Goal: Task Accomplishment & Management: Manage account settings

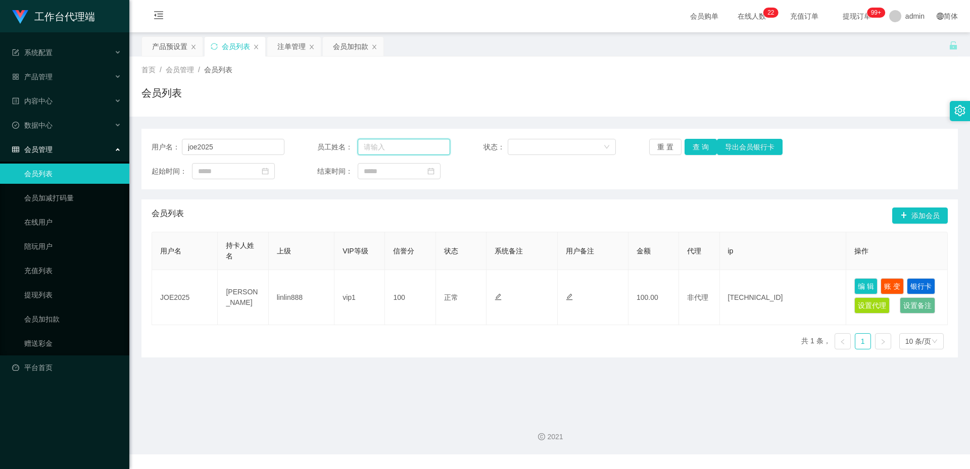
drag, startPoint x: 383, startPoint y: 149, endPoint x: 370, endPoint y: 147, distance: 13.8
click at [383, 149] on input "text" at bounding box center [404, 147] width 92 height 16
click at [263, 149] on input "joe2025" at bounding box center [233, 147] width 103 height 16
paste input "Hshock5388"
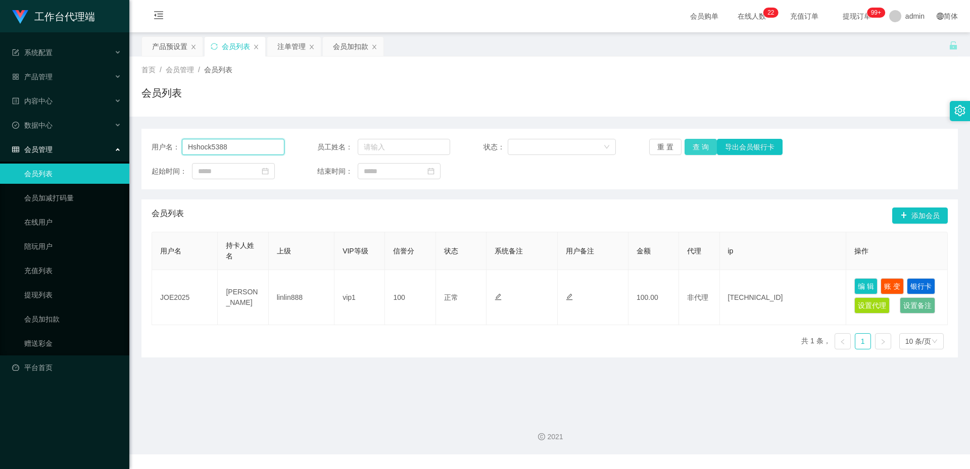
type input "Hshock5388"
click at [691, 141] on button "查 询" at bounding box center [700, 147] width 32 height 16
click at [169, 44] on div "产品预设置" at bounding box center [169, 46] width 35 height 19
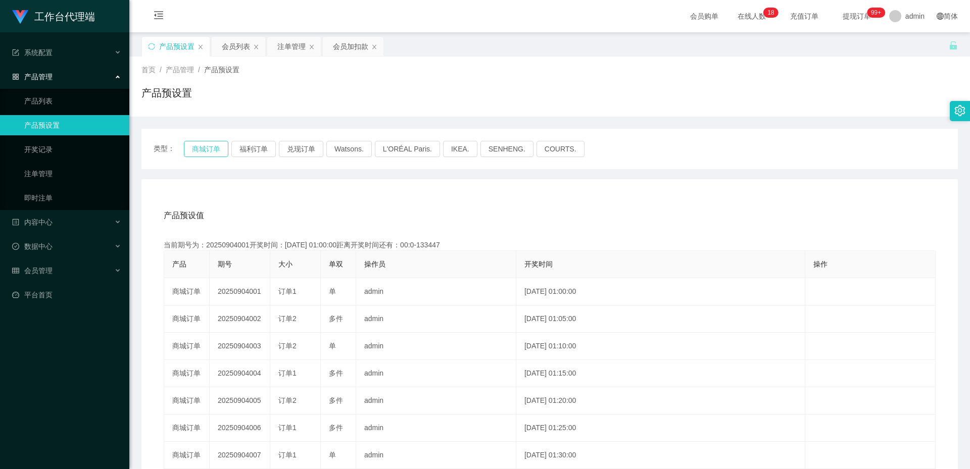
click at [206, 149] on button "商城订单" at bounding box center [206, 149] width 44 height 16
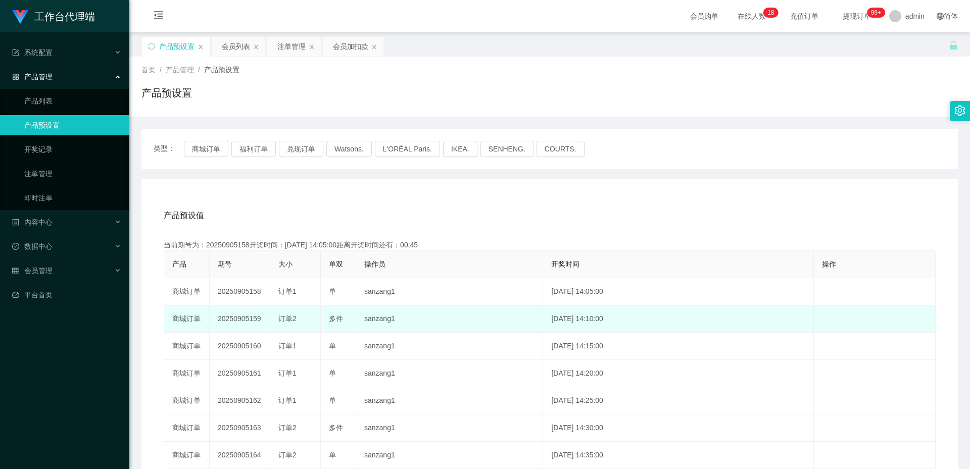
click at [245, 319] on td "20250905159" at bounding box center [240, 319] width 61 height 27
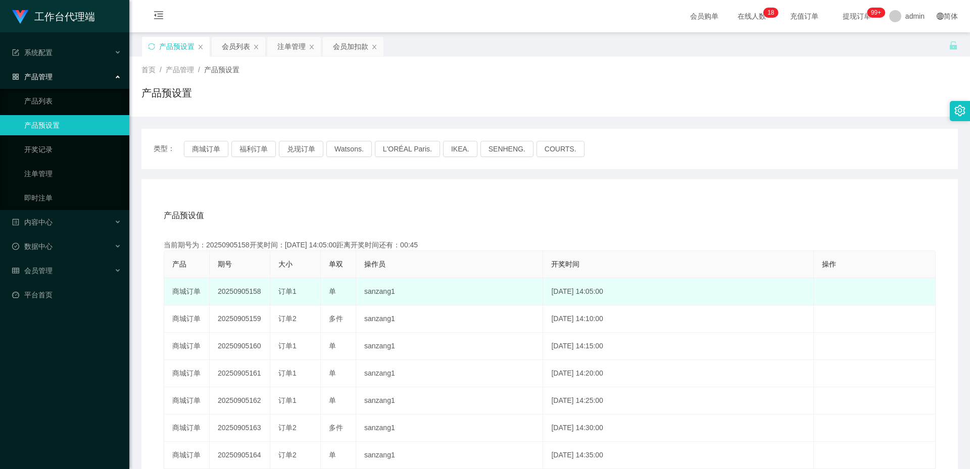
copy td "20250905159"
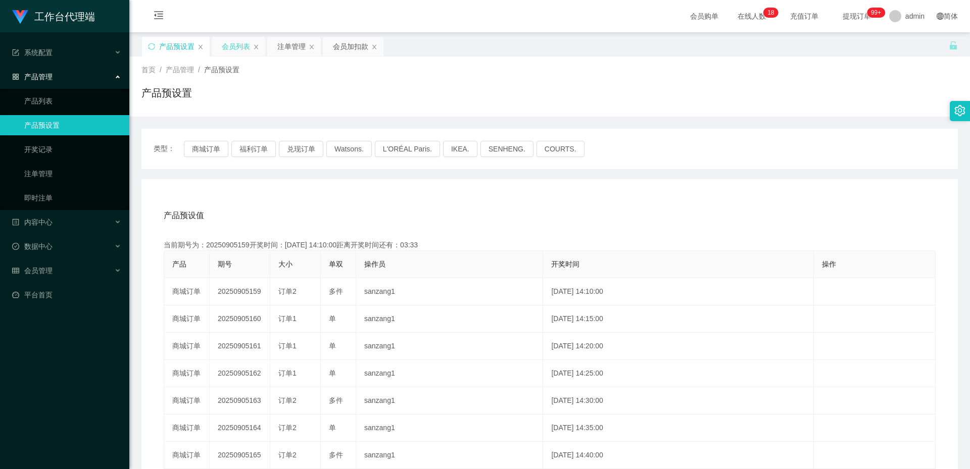
click at [249, 43] on div "会员列表" at bounding box center [239, 46] width 54 height 19
click at [241, 48] on div "会员列表" at bounding box center [236, 46] width 28 height 19
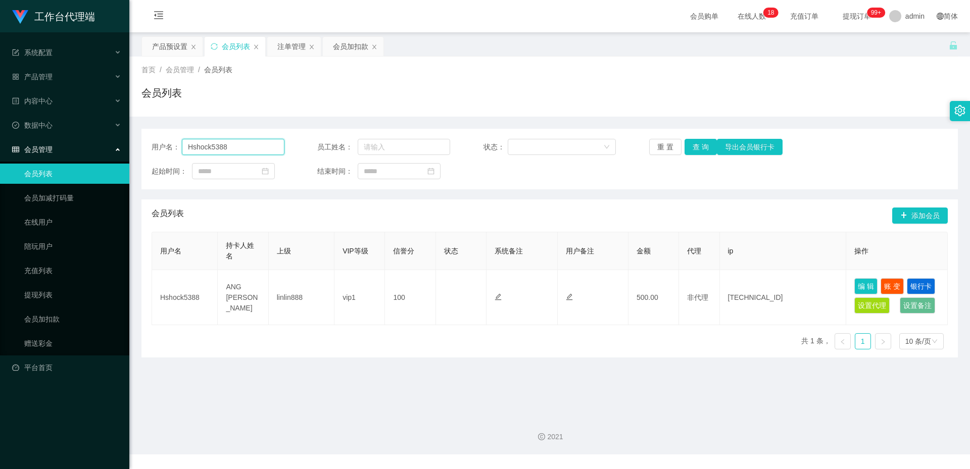
click at [267, 145] on input "Hshock5388" at bounding box center [233, 147] width 103 height 16
click at [285, 42] on div "注单管理" at bounding box center [291, 46] width 28 height 19
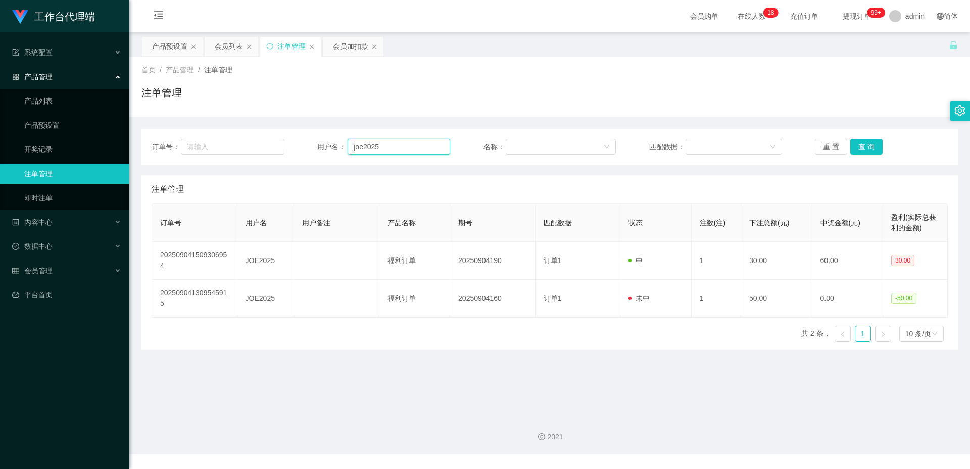
click at [407, 147] on input "joe2025" at bounding box center [398, 147] width 103 height 16
paste input "Hshock5388"
type input "Hshock5388"
click at [869, 145] on button "查 询" at bounding box center [866, 147] width 32 height 16
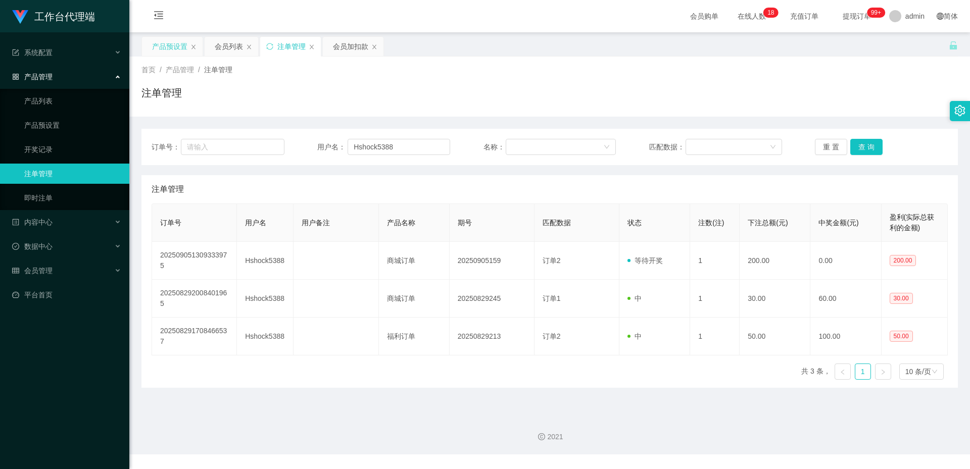
click at [157, 45] on div "产品预设置" at bounding box center [169, 46] width 35 height 19
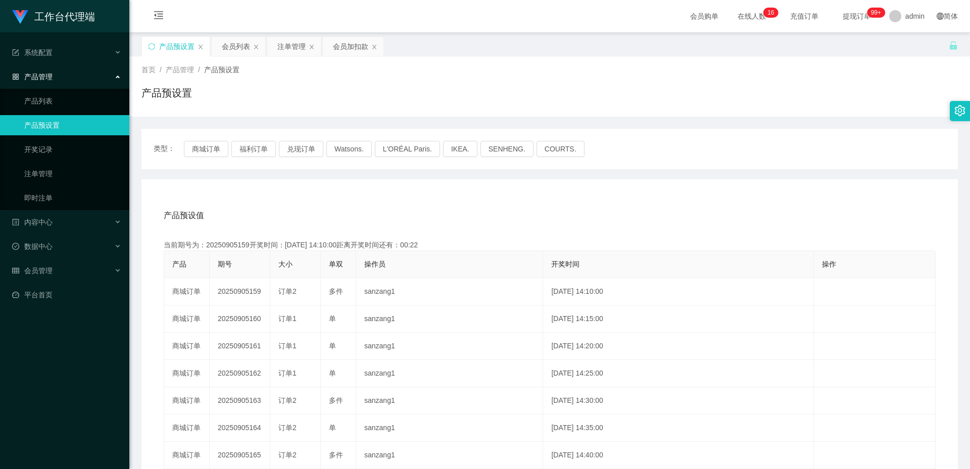
click at [294, 45] on div "注单管理" at bounding box center [291, 46] width 28 height 19
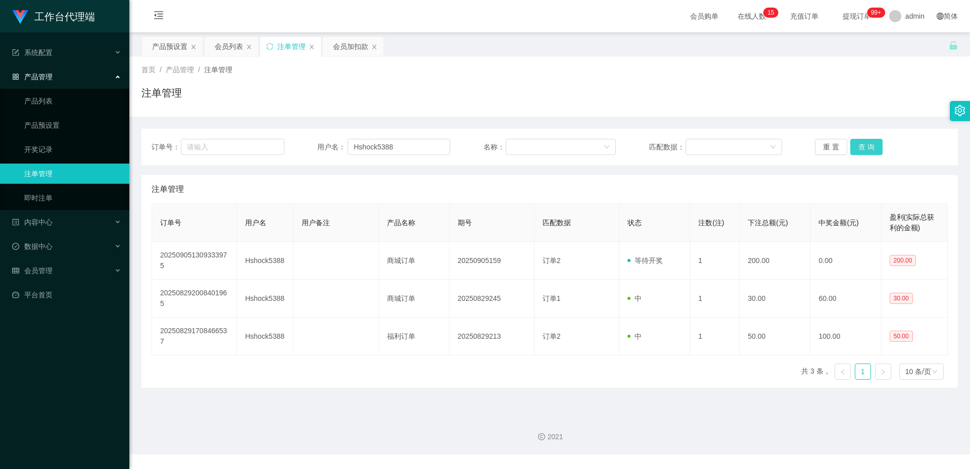
click at [865, 151] on button "查 询" at bounding box center [866, 147] width 32 height 16
click at [866, 151] on button "查 询" at bounding box center [866, 147] width 32 height 16
click at [868, 147] on button "查 询" at bounding box center [866, 147] width 32 height 16
click at [867, 147] on button "查 询" at bounding box center [866, 147] width 32 height 16
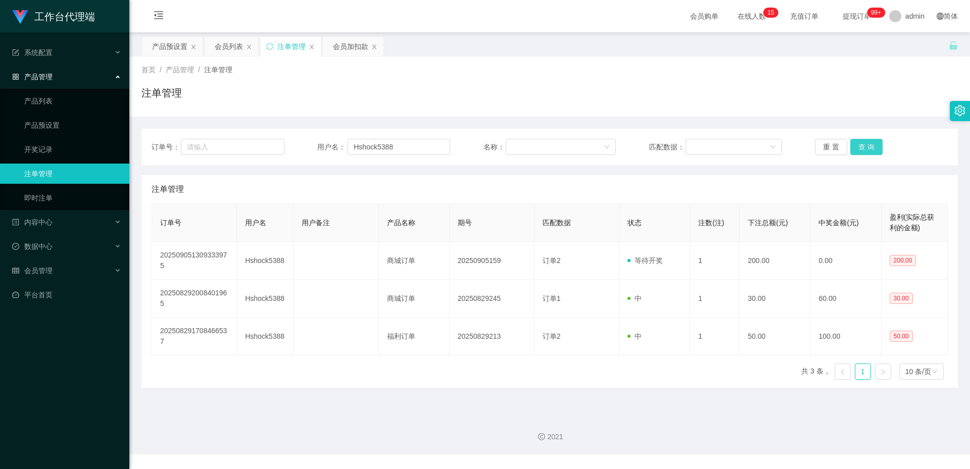
click at [867, 147] on button "查 询" at bounding box center [866, 147] width 32 height 16
click at [868, 147] on button "查 询" at bounding box center [866, 147] width 32 height 16
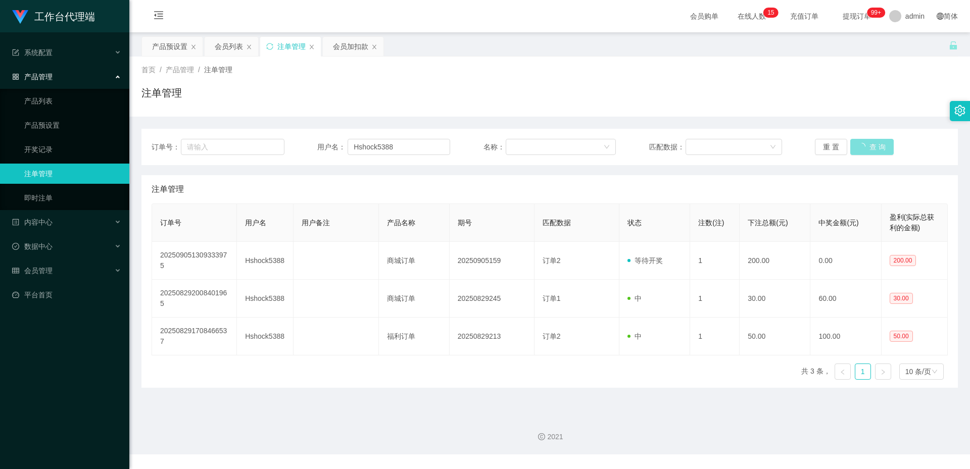
click at [868, 147] on button "查 询" at bounding box center [871, 147] width 43 height 16
